Goal: Information Seeking & Learning: Understand process/instructions

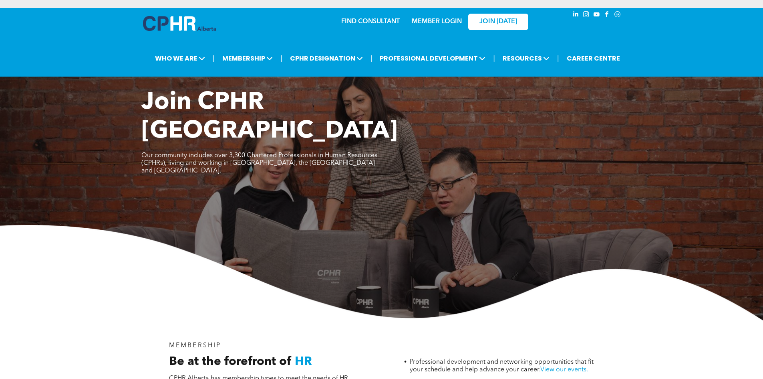
scroll to position [521, 0]
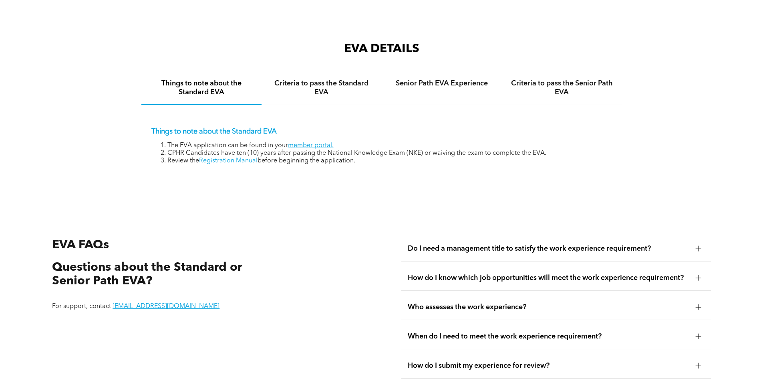
scroll to position [1322, 0]
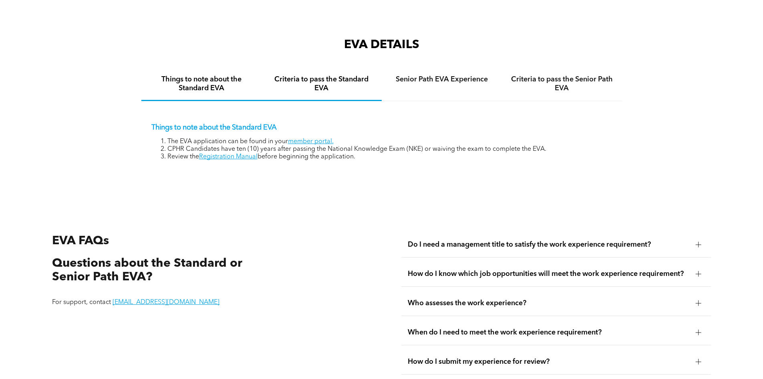
click at [326, 83] on h4 "Criteria to pass the Standard EVA" at bounding box center [322, 84] width 106 height 18
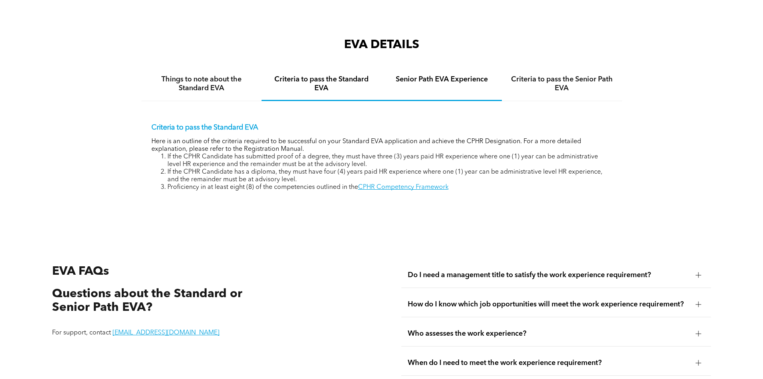
click at [450, 75] on h4 "Senior Path EVA Experience" at bounding box center [442, 79] width 106 height 9
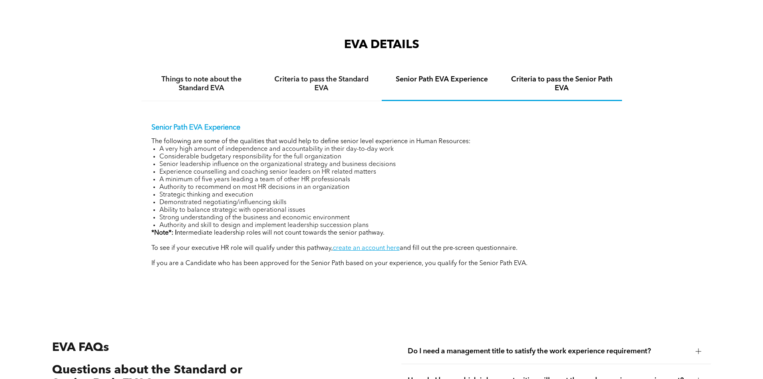
click at [572, 75] on h4 "Criteria to pass the Senior Path EVA" at bounding box center [562, 84] width 106 height 18
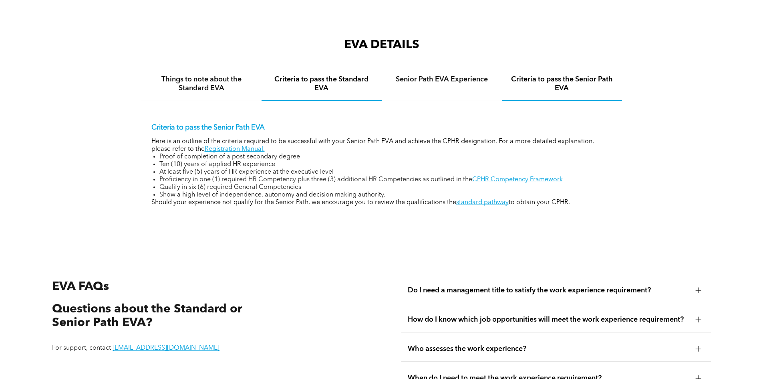
click at [283, 84] on h4 "Criteria to pass the Standard EVA" at bounding box center [322, 84] width 106 height 18
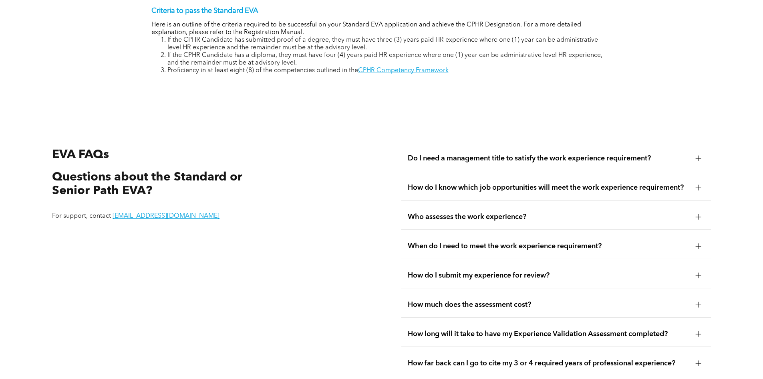
scroll to position [1443, 0]
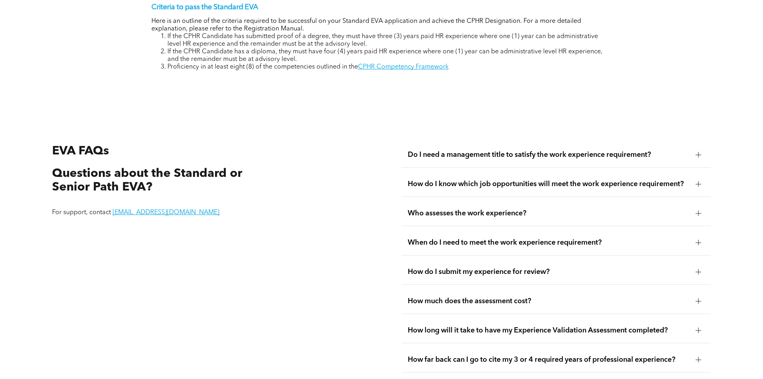
click at [539, 150] on span "Do I need a management title to satisfy the work experience requirement?" at bounding box center [549, 154] width 282 height 9
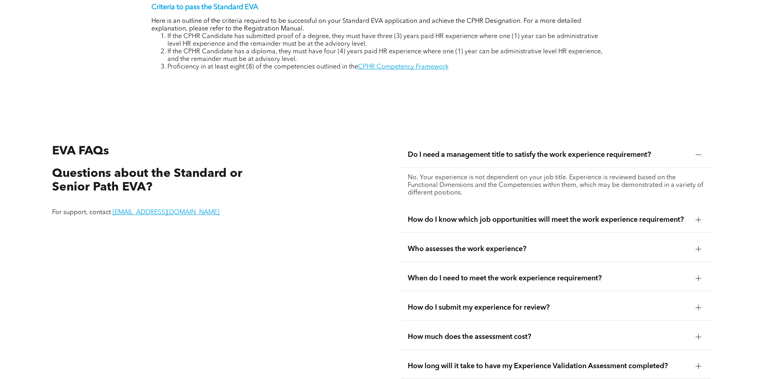
click at [539, 150] on span "Do I need a management title to satisfy the work experience requirement?" at bounding box center [549, 154] width 282 height 9
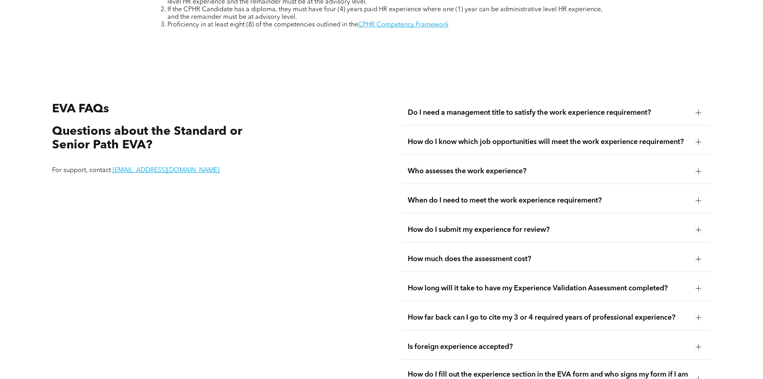
scroll to position [1523, 0]
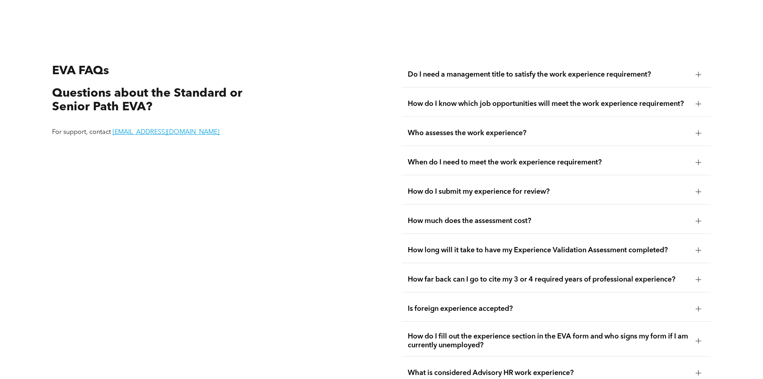
click at [435, 99] on span "How do I know which job opportunities will meet the work experience requirement?" at bounding box center [549, 103] width 282 height 9
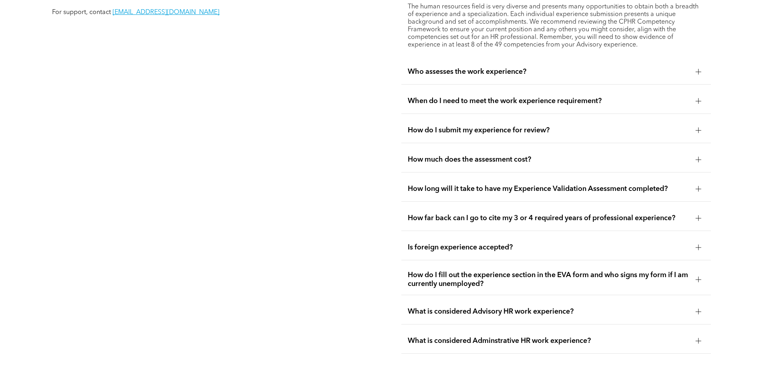
scroll to position [1643, 0]
click at [440, 67] on span "Who assesses the work experience?" at bounding box center [549, 71] width 282 height 9
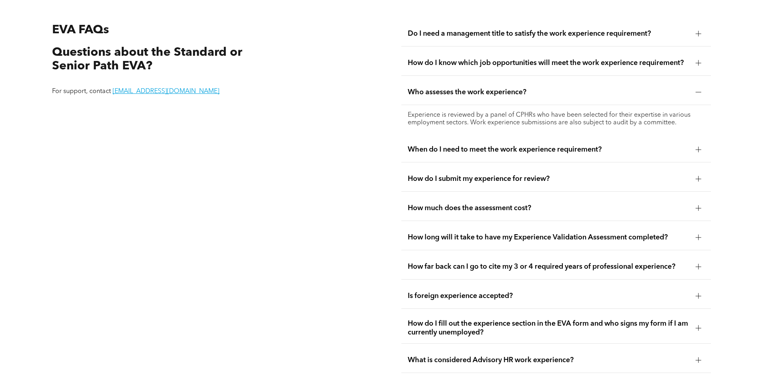
scroll to position [1563, 0]
click at [461, 146] on span "When do I need to meet the work experience requirement?" at bounding box center [549, 150] width 282 height 9
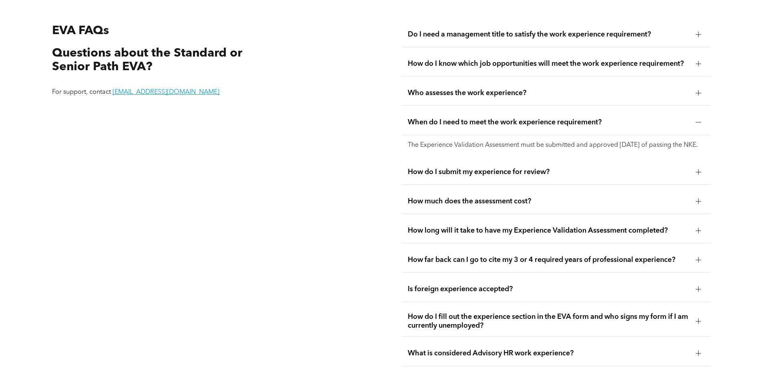
click at [476, 168] on span "How do I submit my experience for review?" at bounding box center [549, 171] width 282 height 9
click at [467, 189] on div "How much does the assessment cost?" at bounding box center [557, 201] width 310 height 25
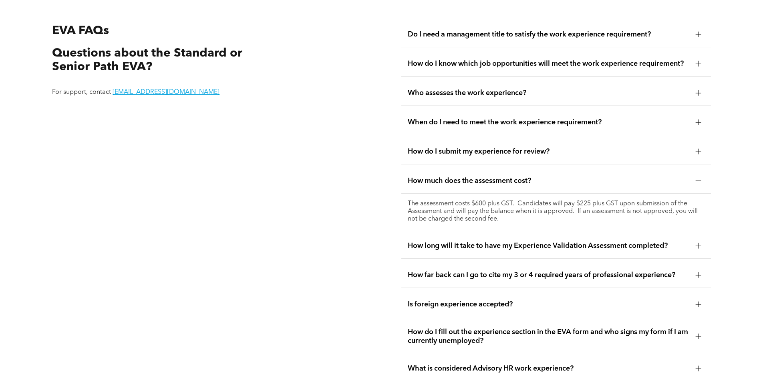
click at [491, 242] on div "How long will it take to have my Experience Validation Assessment completed?" at bounding box center [557, 245] width 310 height 25
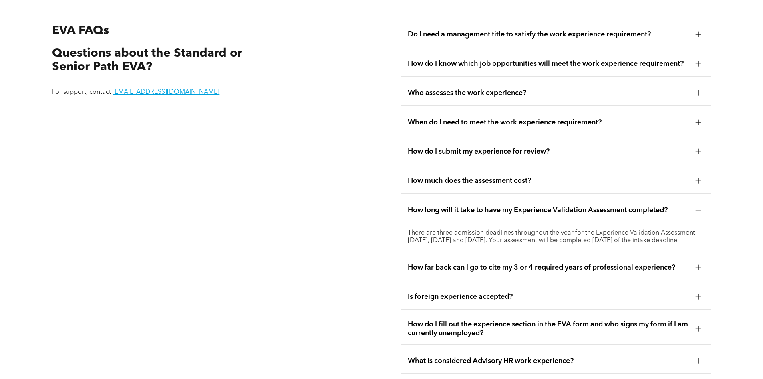
click at [577, 264] on span "How far back can I go to cite my 3 or 4 required years of professional experien…" at bounding box center [549, 267] width 282 height 9
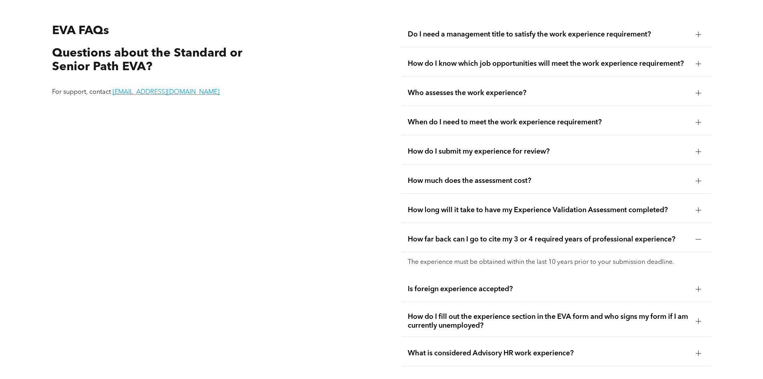
click at [574, 285] on span "Is foreign experience accepted?" at bounding box center [549, 289] width 282 height 9
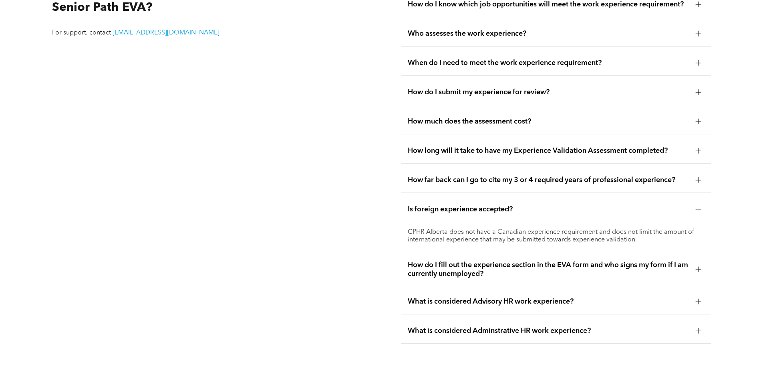
scroll to position [1603, 0]
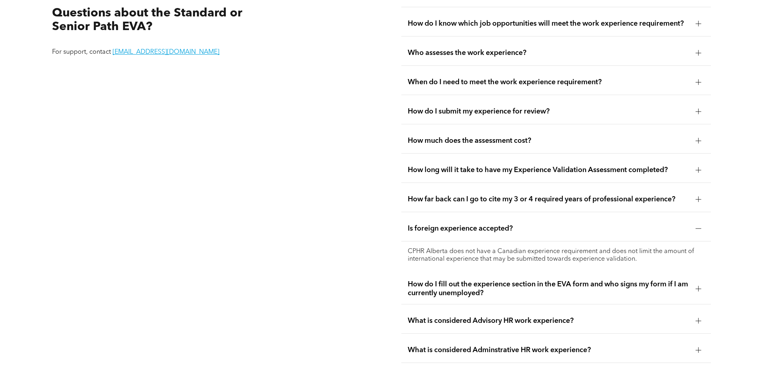
click at [574, 280] on span "How do I fill out the experience section in the EVA form and who signs my form …" at bounding box center [549, 289] width 282 height 18
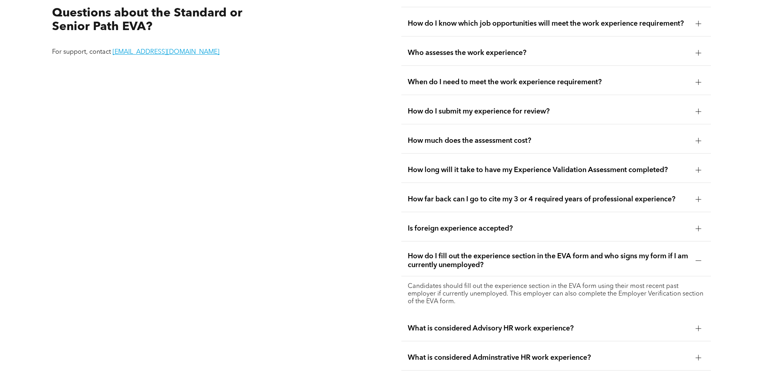
click at [572, 324] on span "What is considered Advisory HR work experience?" at bounding box center [549, 328] width 282 height 9
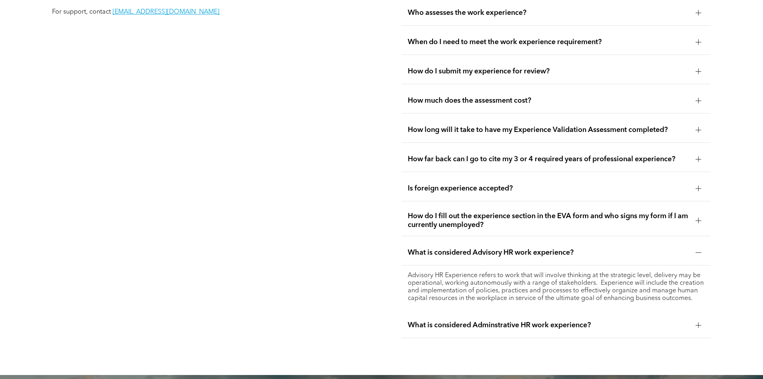
scroll to position [1683, 0]
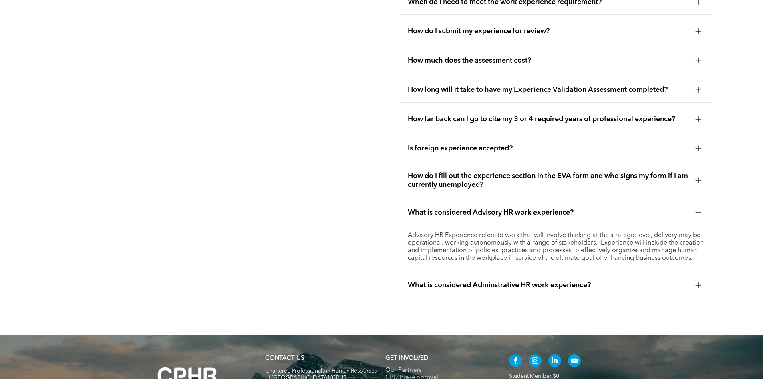
click at [464, 280] on span "What is considered Adminstrative HR work experience?" at bounding box center [549, 284] width 282 height 9
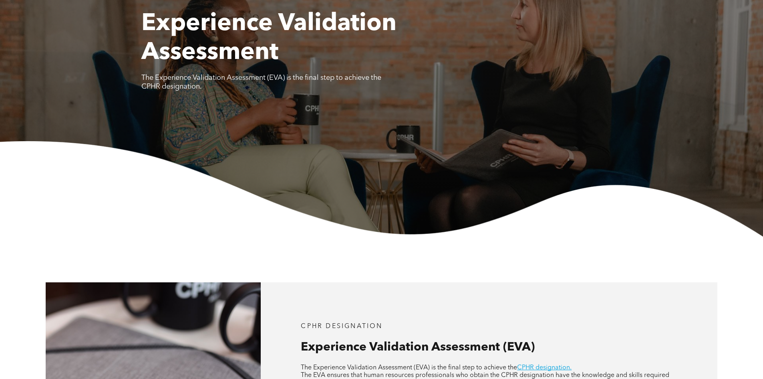
scroll to position [0, 0]
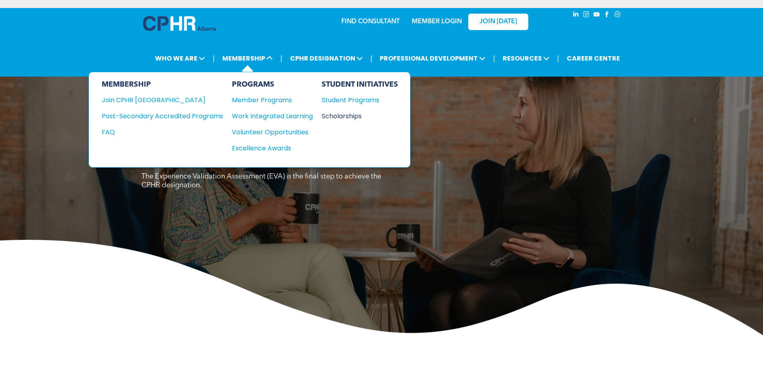
click at [348, 117] on div "Scholarships" at bounding box center [356, 116] width 69 height 10
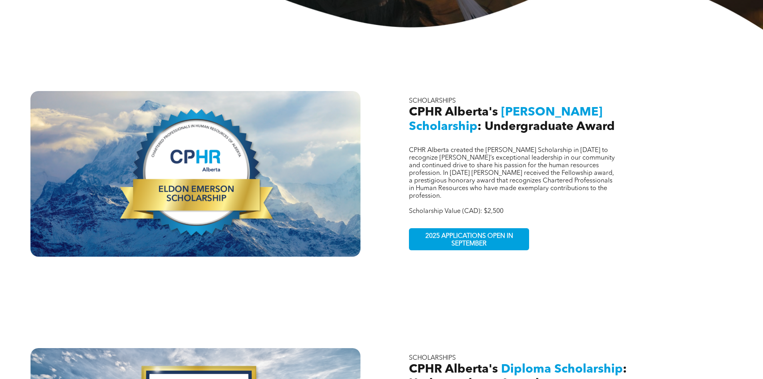
scroll to position [240, 0]
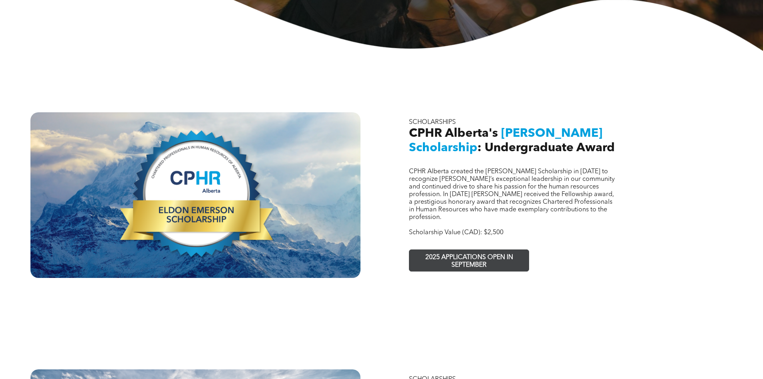
click at [502, 250] on span "2025 APPLICATIONS OPEN IN SEPTEMBER" at bounding box center [469, 261] width 117 height 23
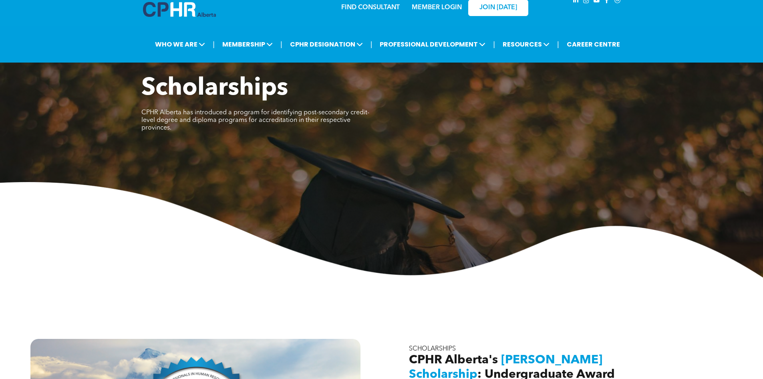
scroll to position [0, 0]
